Goal: Task Accomplishment & Management: Use online tool/utility

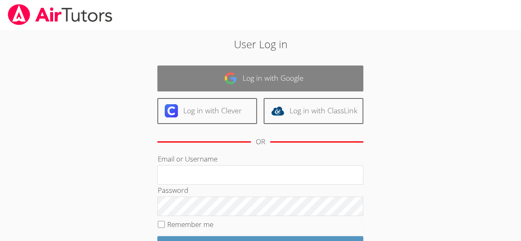
click at [353, 82] on link "Log in with Google" at bounding box center [260, 78] width 206 height 26
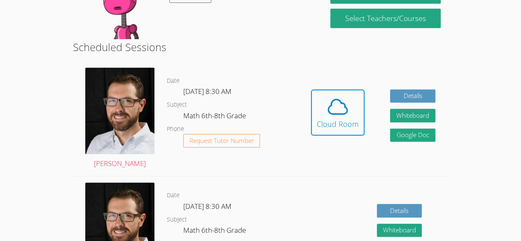
scroll to position [178, 0]
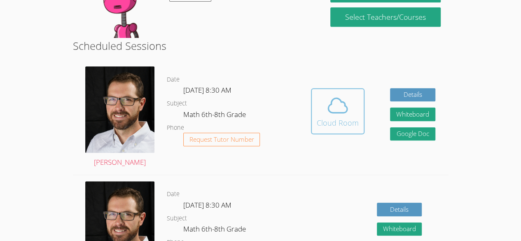
click at [337, 118] on div "Cloud Room" at bounding box center [337, 123] width 42 height 12
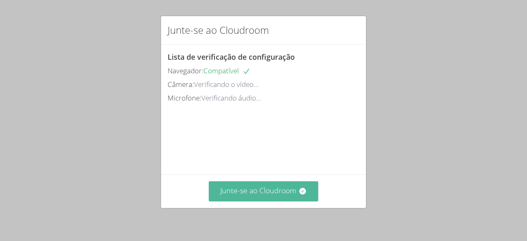
click at [288, 189] on font "Junte-se ao Cloudroom" at bounding box center [258, 190] width 76 height 10
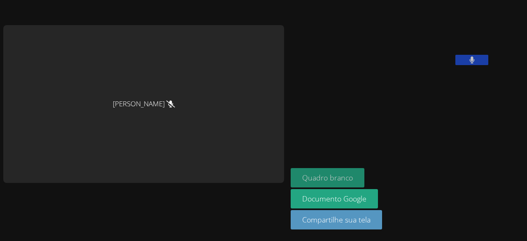
click at [302, 175] on font "Quadro branco" at bounding box center [327, 177] width 51 height 10
click at [170, 156] on div "[PERSON_NAME]" at bounding box center [143, 104] width 281 height 158
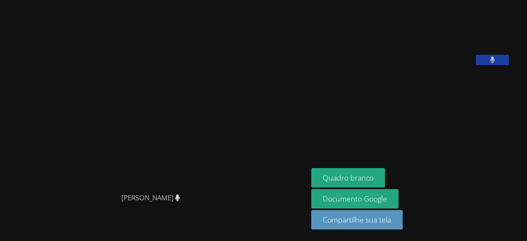
click at [498, 65] on button at bounding box center [492, 60] width 33 height 10
click at [496, 63] on icon at bounding box center [492, 59] width 9 height 7
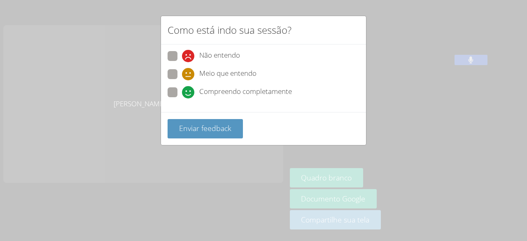
click at [182, 98] on span at bounding box center [182, 98] width 0 height 0
click at [182, 94] on input "Compreendo completamente" at bounding box center [185, 90] width 7 height 7
radio input "true"
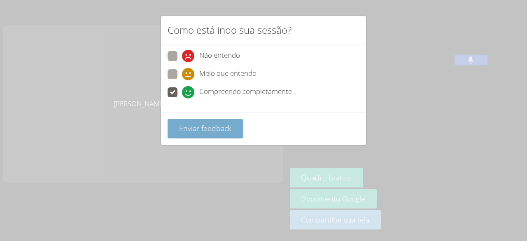
click at [189, 123] on font "Enviar feedback" at bounding box center [205, 128] width 52 height 10
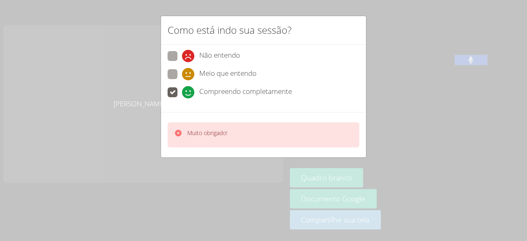
click at [202, 158] on div "Como está indo sua sessão? Não entendo [PERSON_NAME] que entendo Compreendo com…" at bounding box center [263, 120] width 527 height 241
